Goal: Task Accomplishment & Management: Manage account settings

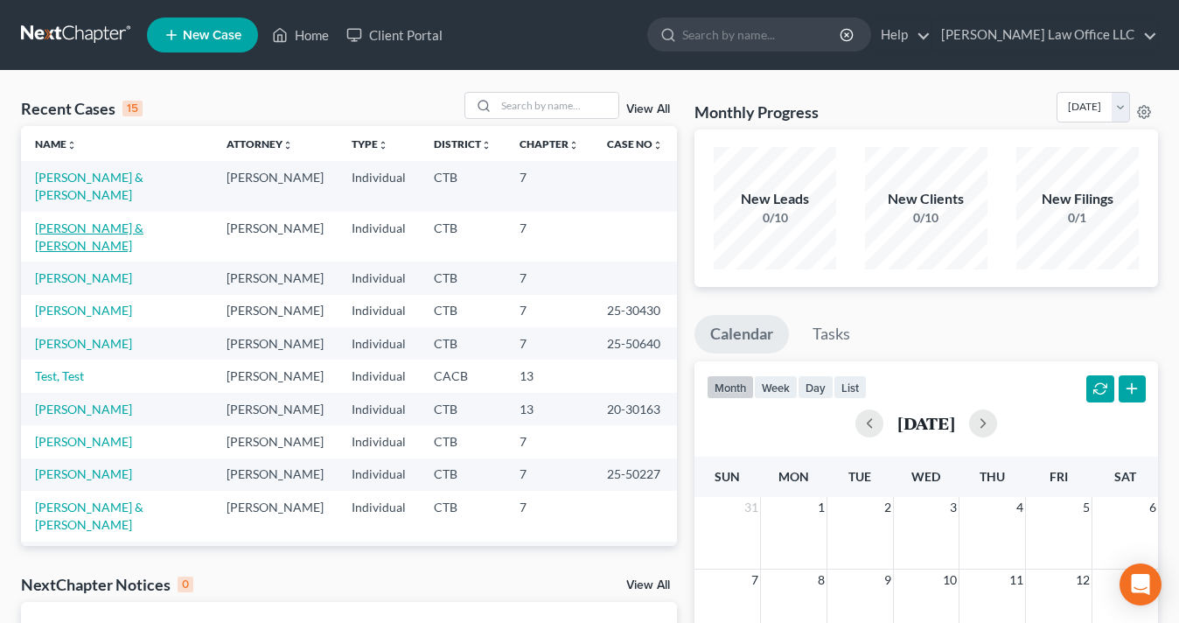
click at [102, 220] on link "[PERSON_NAME] & [PERSON_NAME]" at bounding box center [89, 236] width 108 height 32
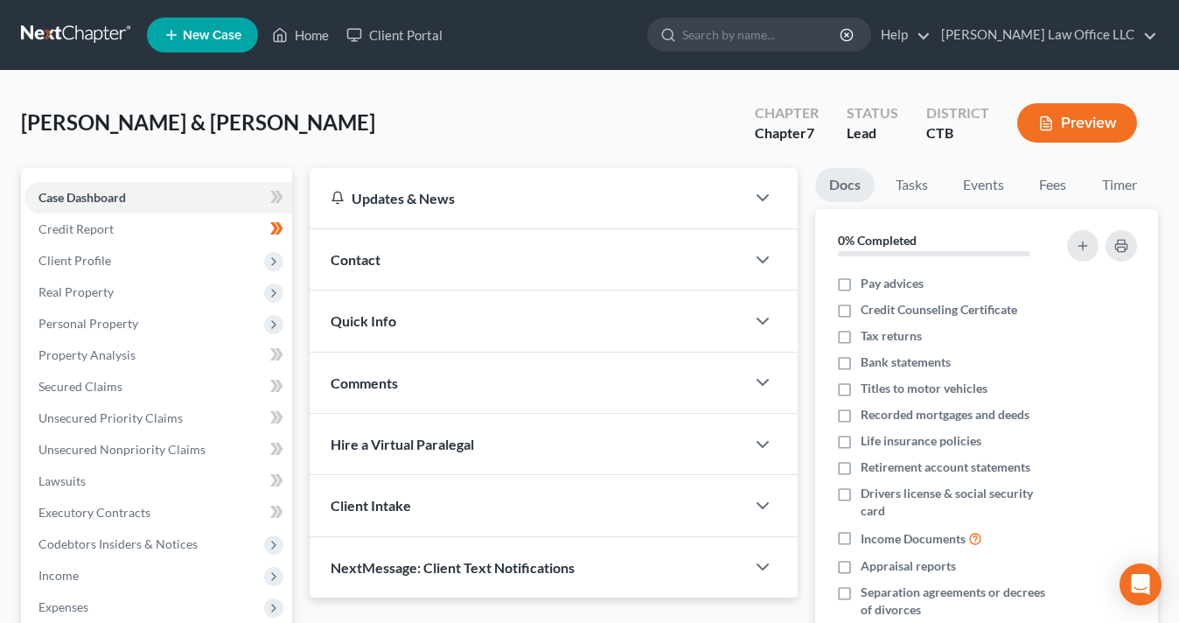
scroll to position [503, 0]
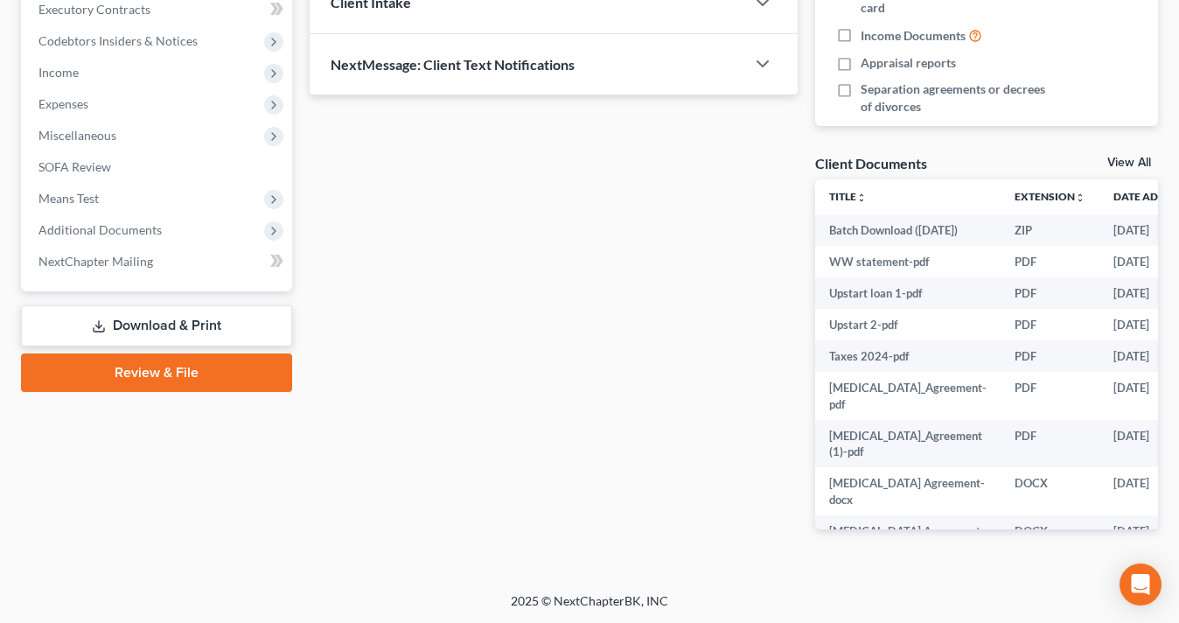
click at [1137, 158] on link "View All" at bounding box center [1129, 163] width 44 height 12
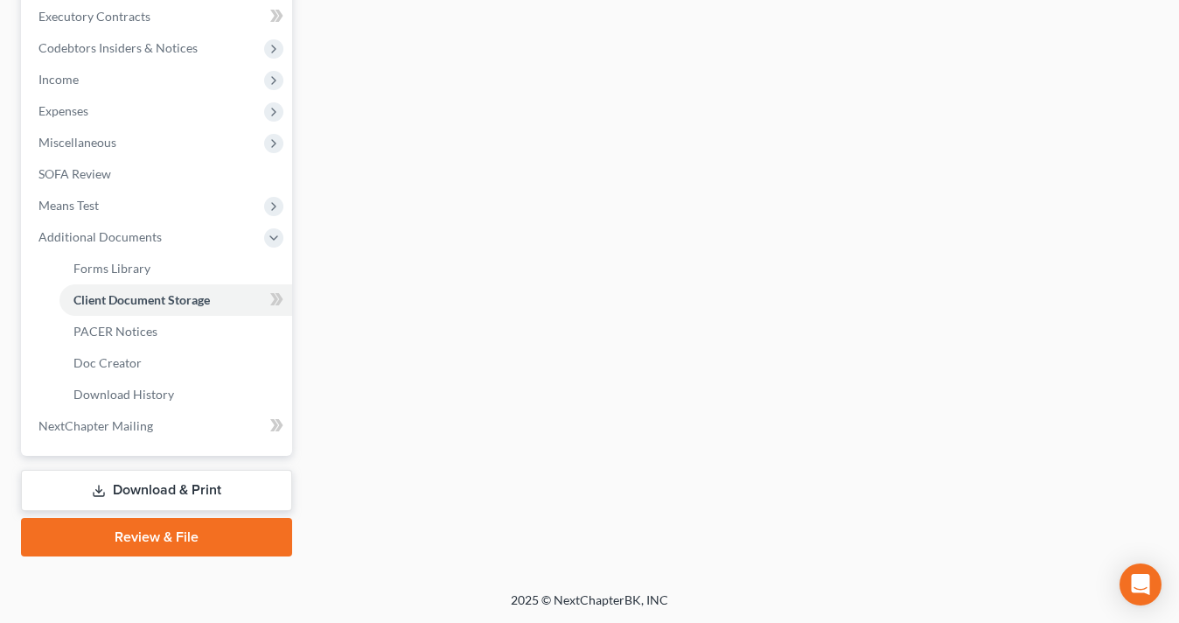
scroll to position [304, 0]
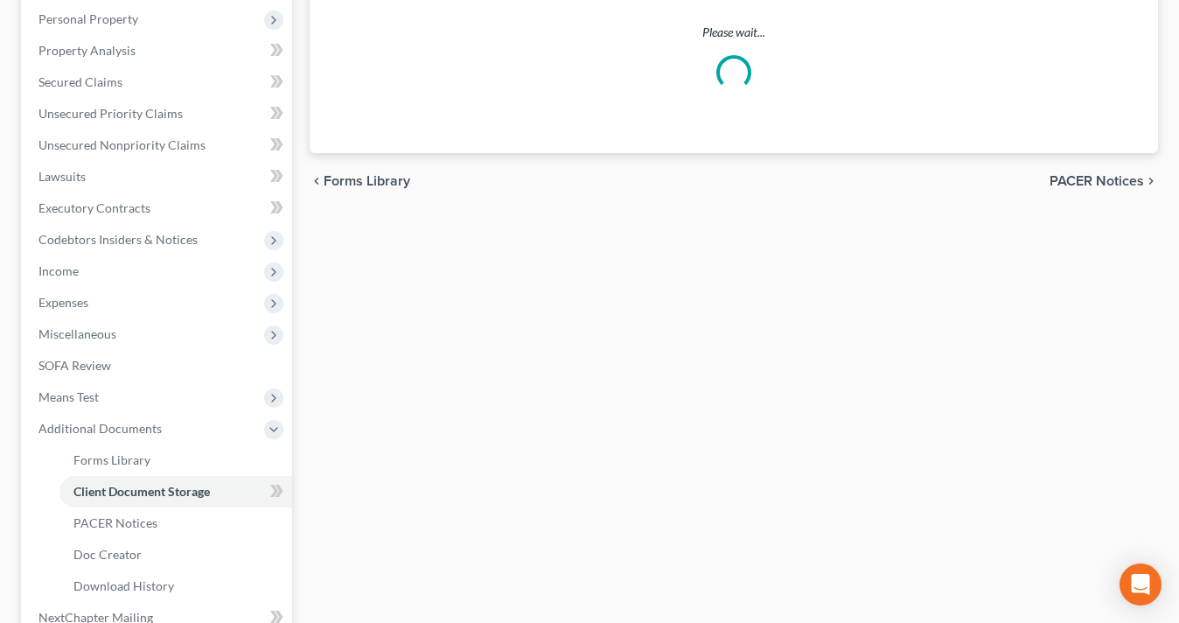
select select "0"
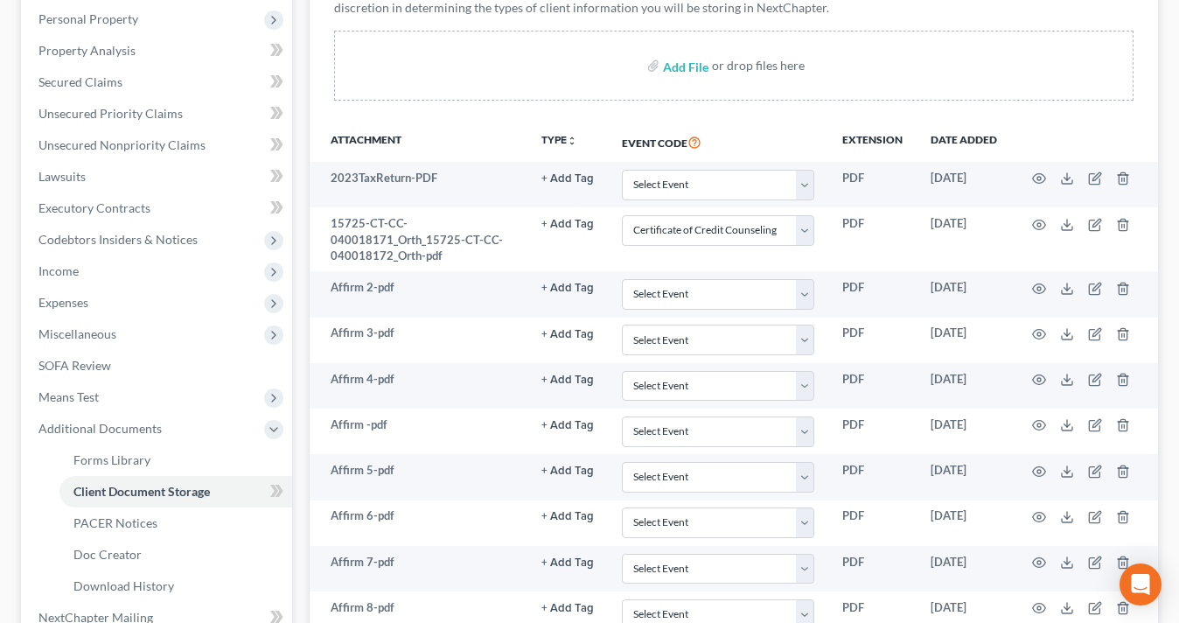
scroll to position [0, 0]
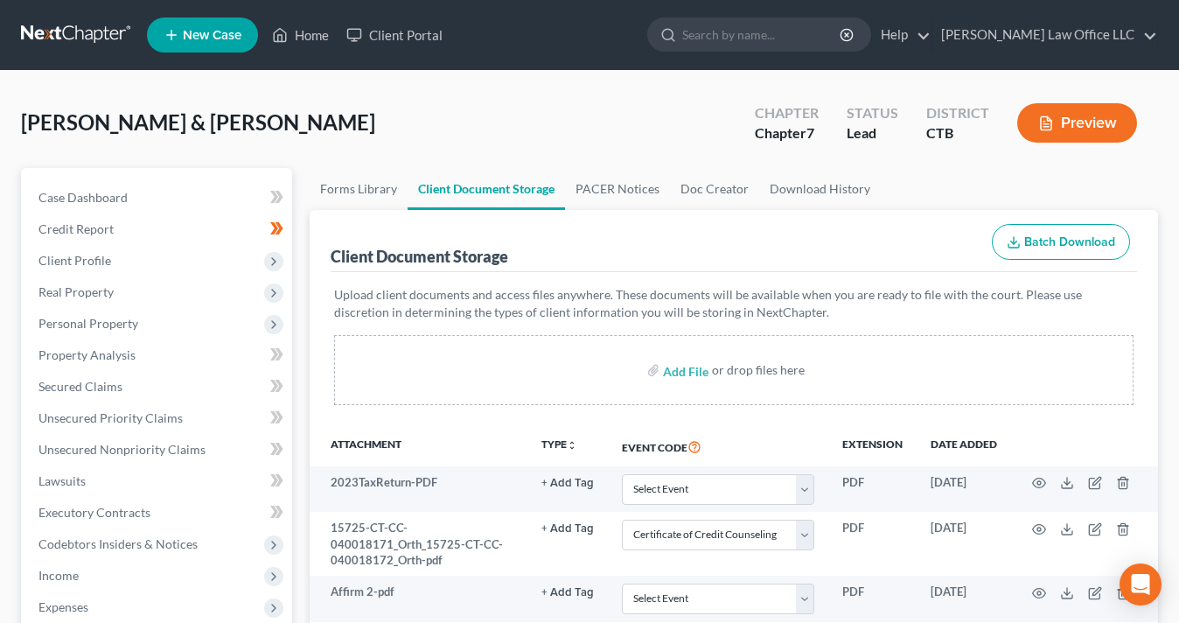
select select "0"
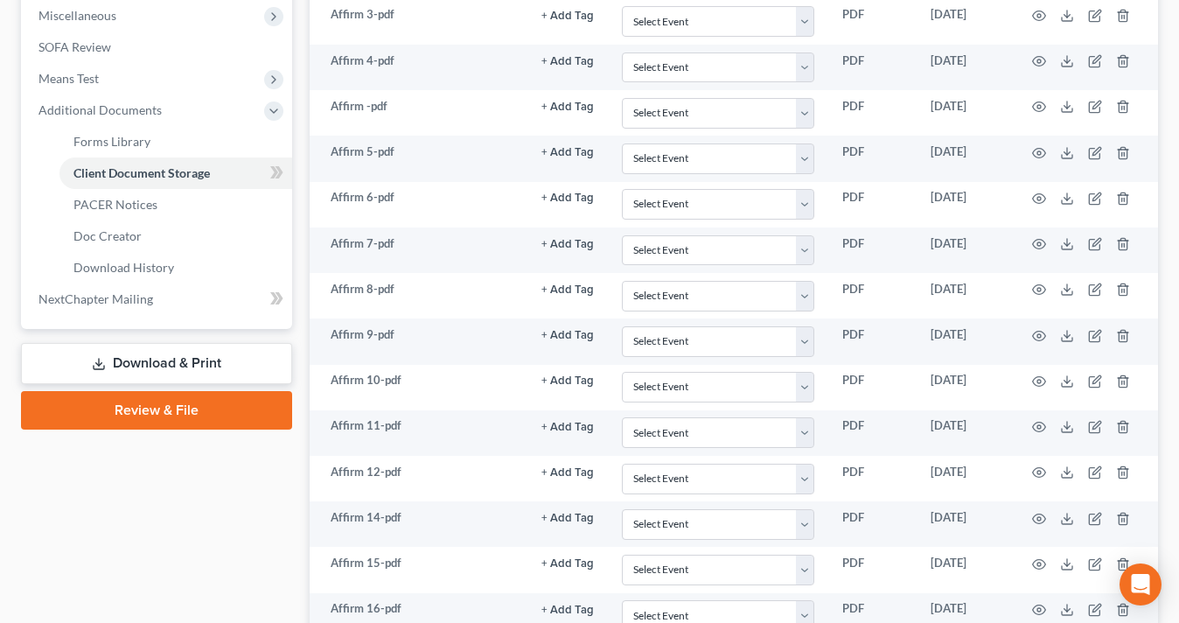
select select "0"
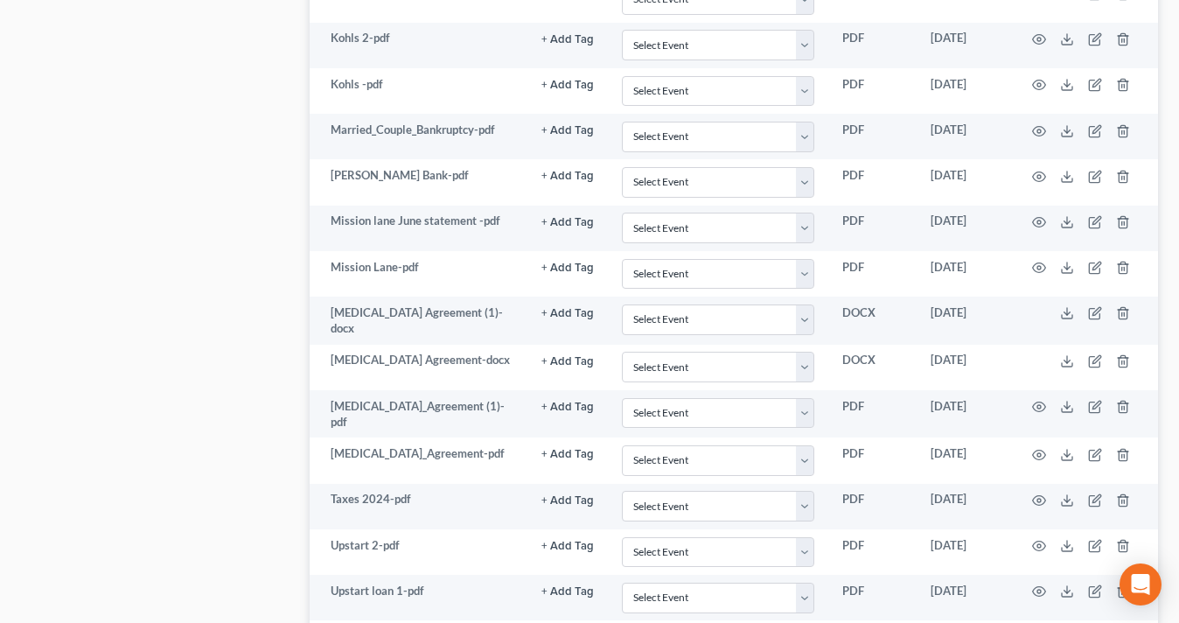
scroll to position [5895, 0]
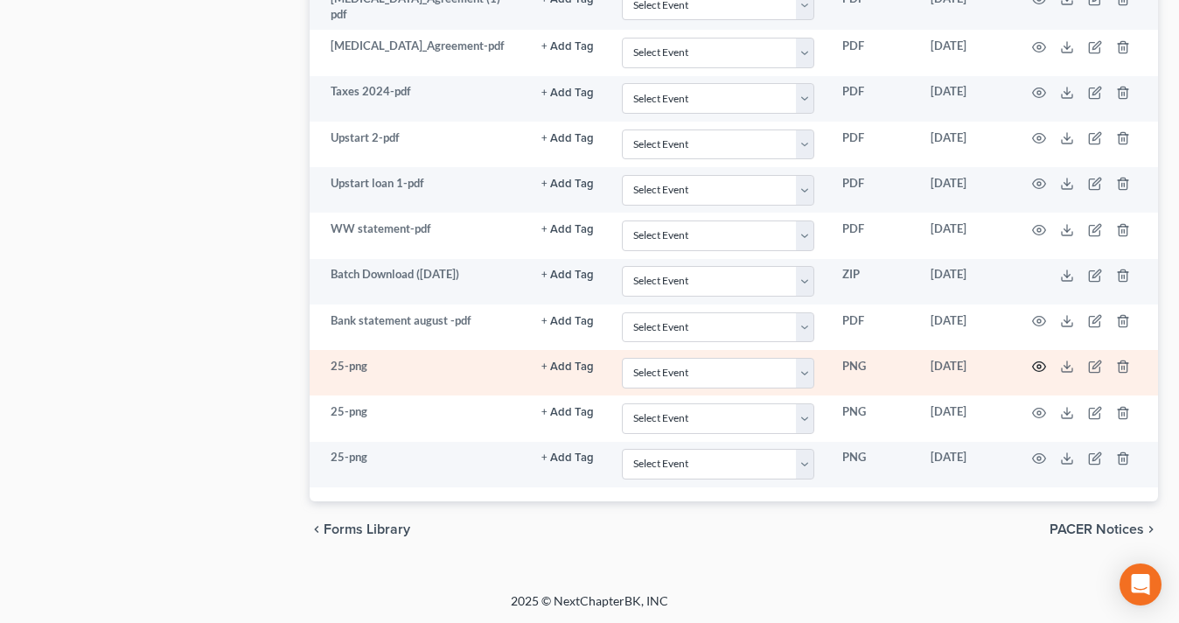
click at [1037, 365] on circle "button" at bounding box center [1038, 366] width 3 height 3
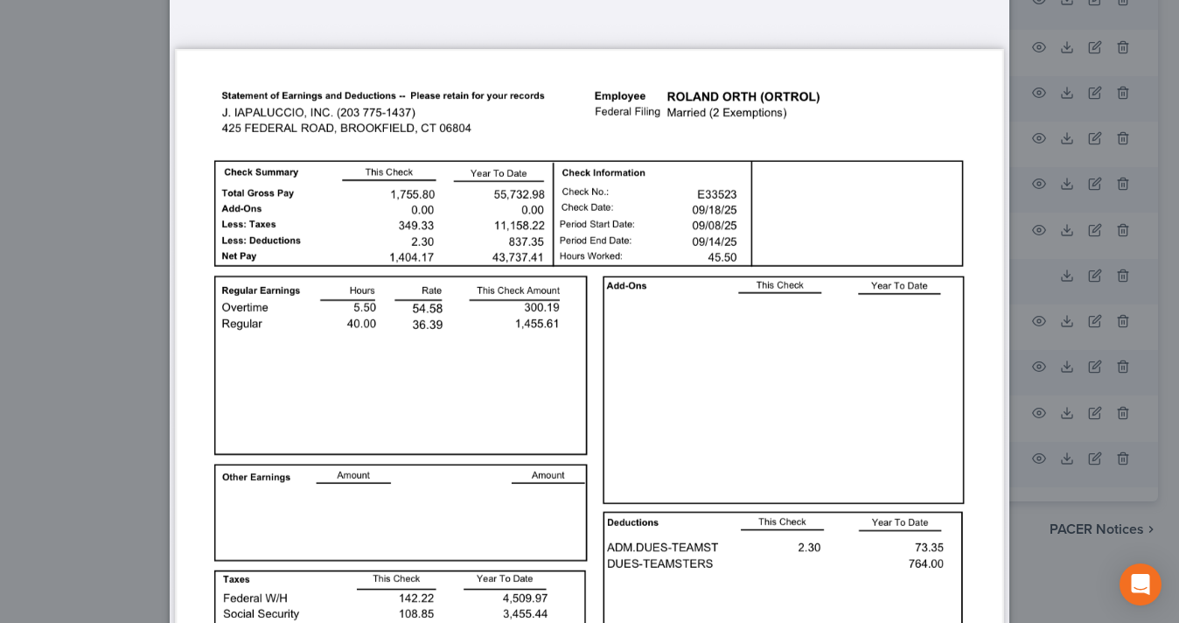
scroll to position [408, 0]
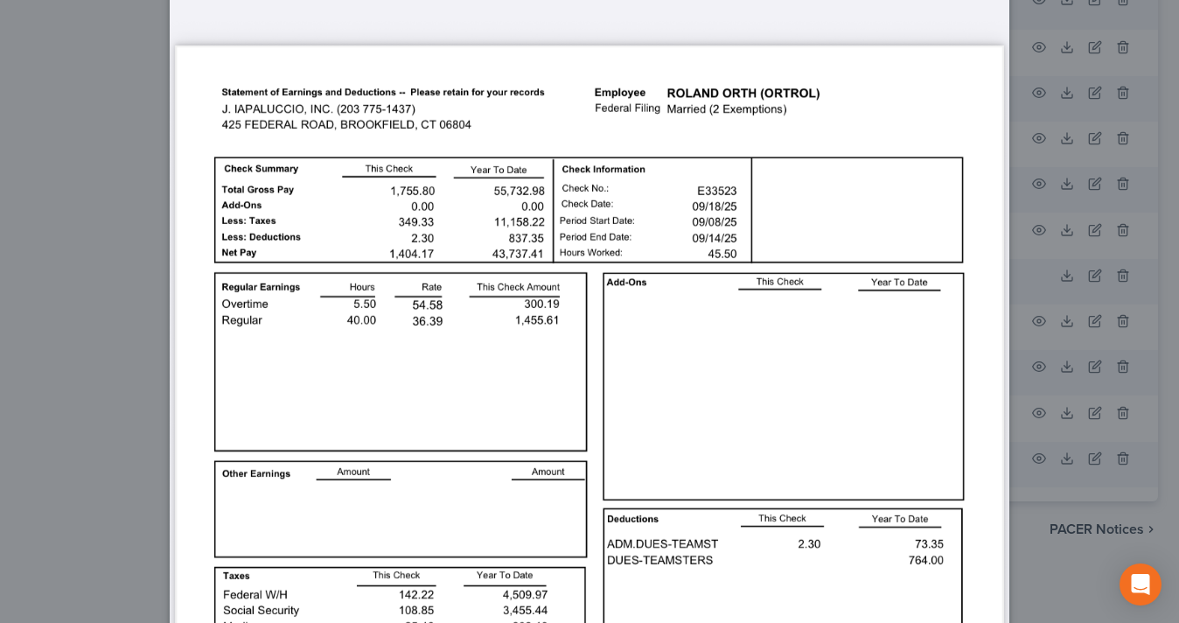
click at [1037, 554] on div "Attachment Preview: 25-png [DATE] × Download" at bounding box center [589, 311] width 1179 height 623
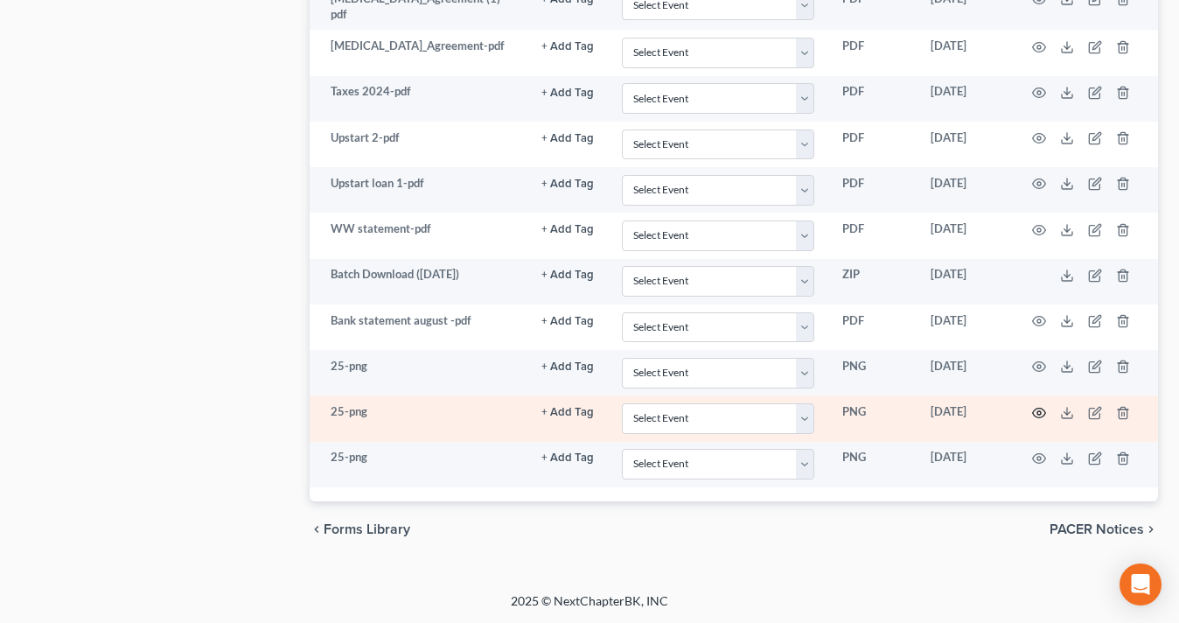
click at [1041, 412] on circle "button" at bounding box center [1038, 412] width 3 height 3
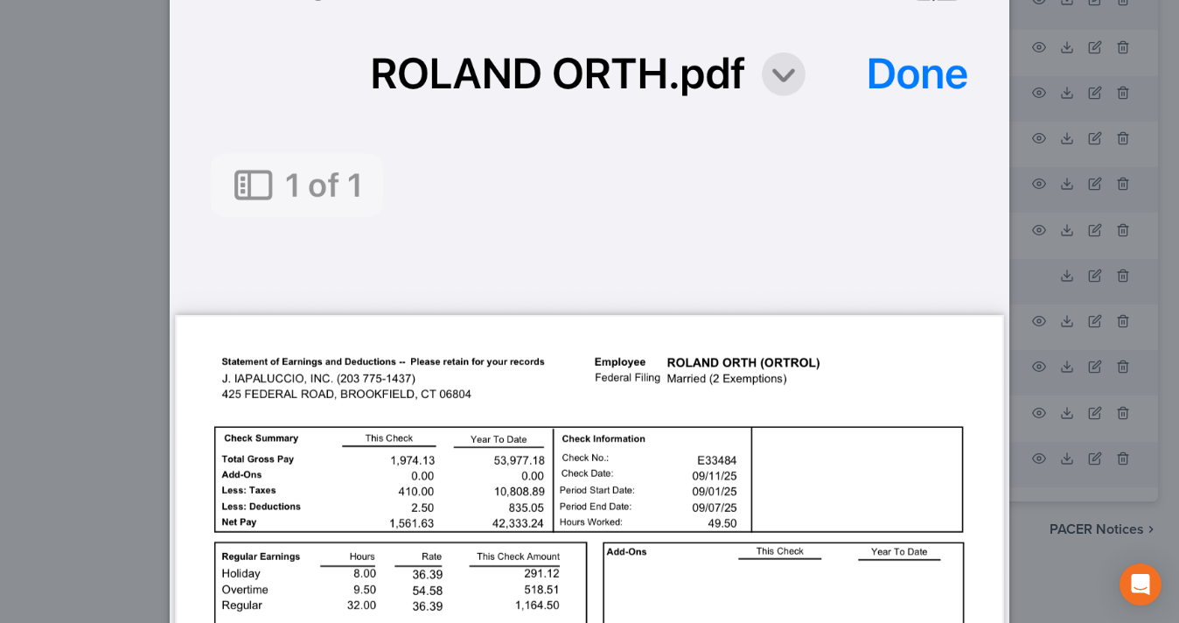
scroll to position [155, 0]
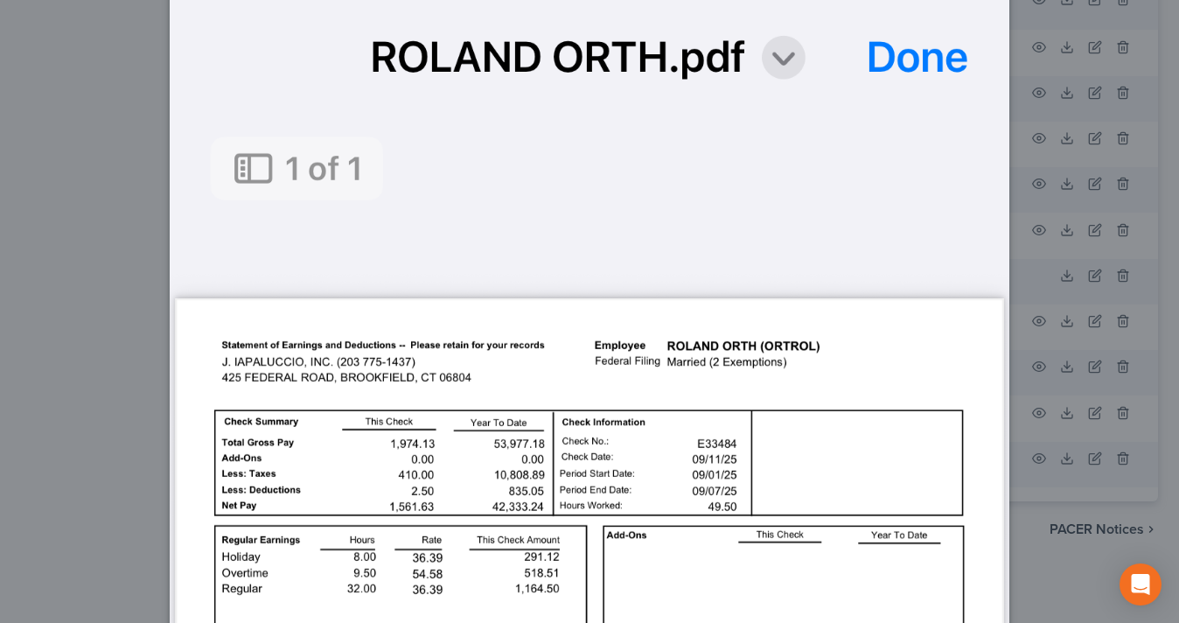
click at [1047, 577] on div "Attachment Preview: 25-png [DATE] × Download" at bounding box center [589, 311] width 1179 height 623
